Goal: Information Seeking & Learning: Learn about a topic

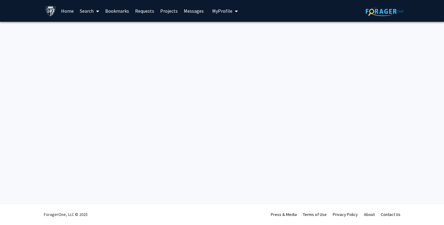
click at [55, 11] on img at bounding box center [50, 11] width 11 height 11
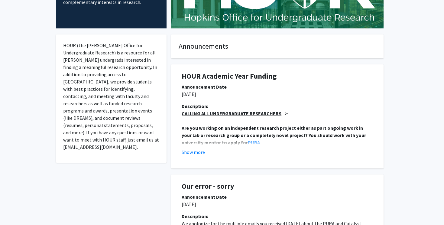
scroll to position [90, 0]
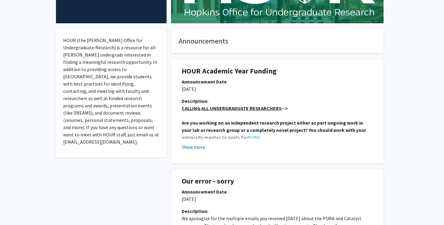
click at [200, 144] on button "Show more" at bounding box center [193, 146] width 23 height 7
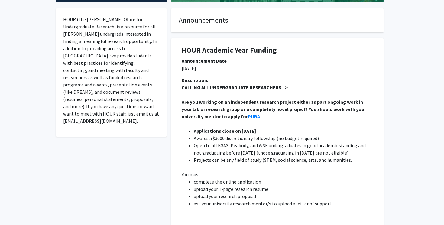
scroll to position [112, 0]
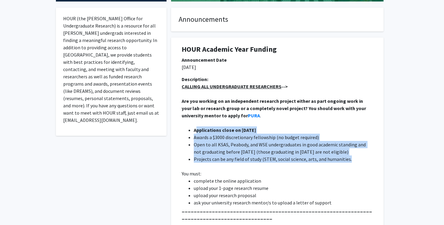
drag, startPoint x: 197, startPoint y: 131, endPoint x: 377, endPoint y: 157, distance: 182.4
click at [377, 157] on div "Description: CALLING ALL UNDERGRADUATE RESEARCHERS --> Are you working on an in…" at bounding box center [277, 215] width 201 height 278
click at [302, 177] on p "You must:" at bounding box center [277, 173] width 191 height 7
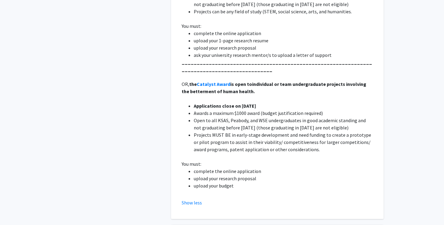
scroll to position [259, 0]
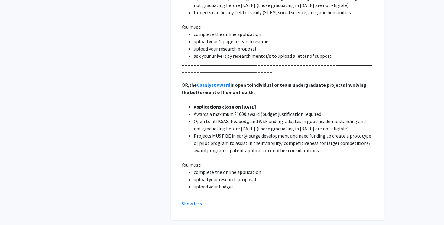
drag, startPoint x: 195, startPoint y: 35, endPoint x: 232, endPoint y: 36, distance: 37.2
click at [232, 36] on li "complete the online application" at bounding box center [283, 34] width 179 height 7
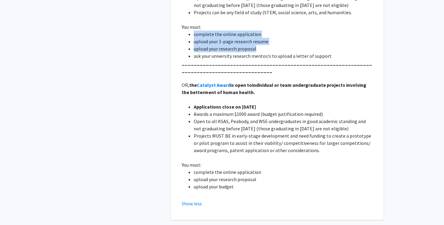
drag, startPoint x: 259, startPoint y: 49, endPoint x: 194, endPoint y: 34, distance: 66.3
click at [194, 34] on ul "complete the online application upload your 1-page research resume upload your …" at bounding box center [277, 45] width 191 height 29
click at [189, 201] on button "Show less" at bounding box center [192, 203] width 20 height 7
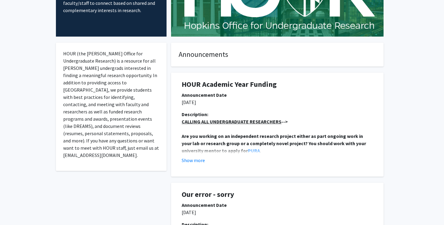
scroll to position [77, 0]
click at [198, 159] on button "Show more" at bounding box center [193, 159] width 23 height 7
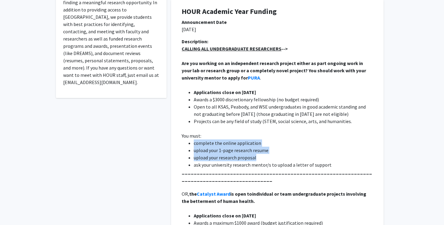
scroll to position [151, 0]
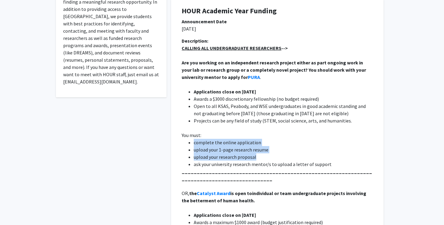
click at [244, 159] on li "upload your research proposal" at bounding box center [283, 156] width 179 height 7
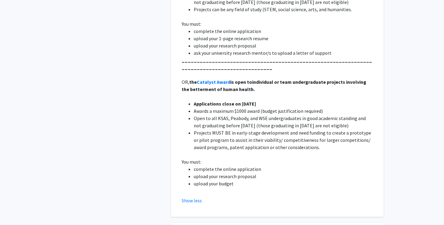
scroll to position [261, 0]
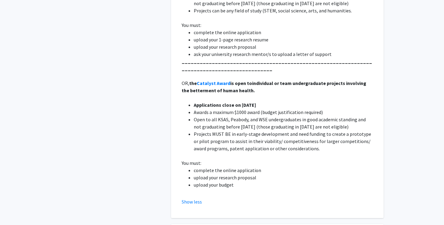
click at [203, 173] on li "complete the online application" at bounding box center [283, 170] width 179 height 7
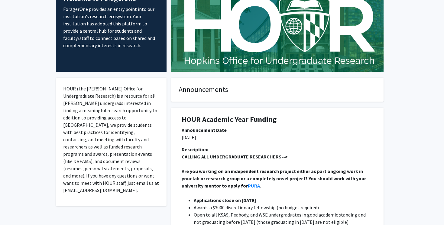
scroll to position [0, 0]
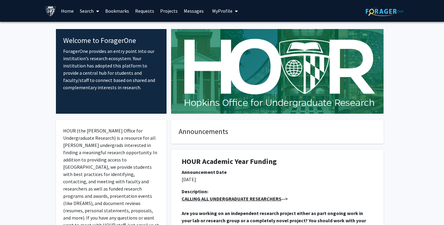
click at [381, 8] on img at bounding box center [385, 11] width 38 height 9
